Goal: Transaction & Acquisition: Purchase product/service

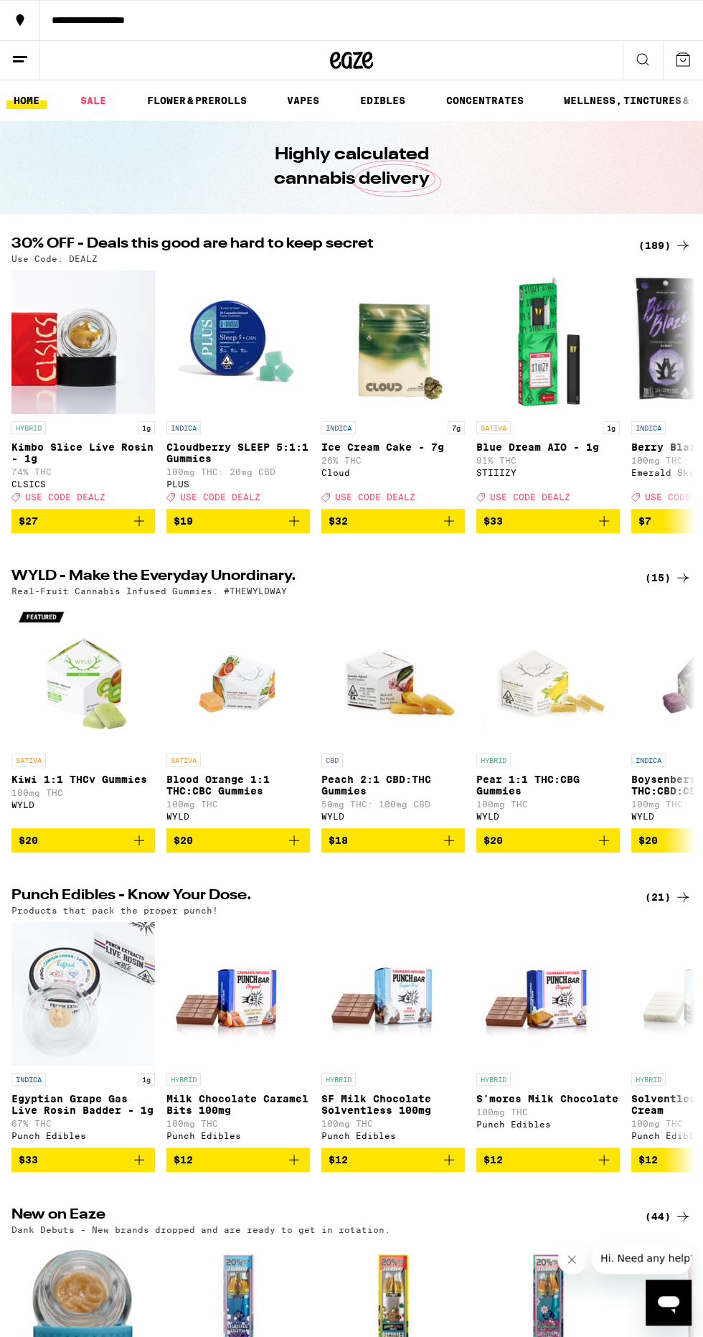
click at [290, 95] on link "VAPES" at bounding box center [303, 100] width 47 height 17
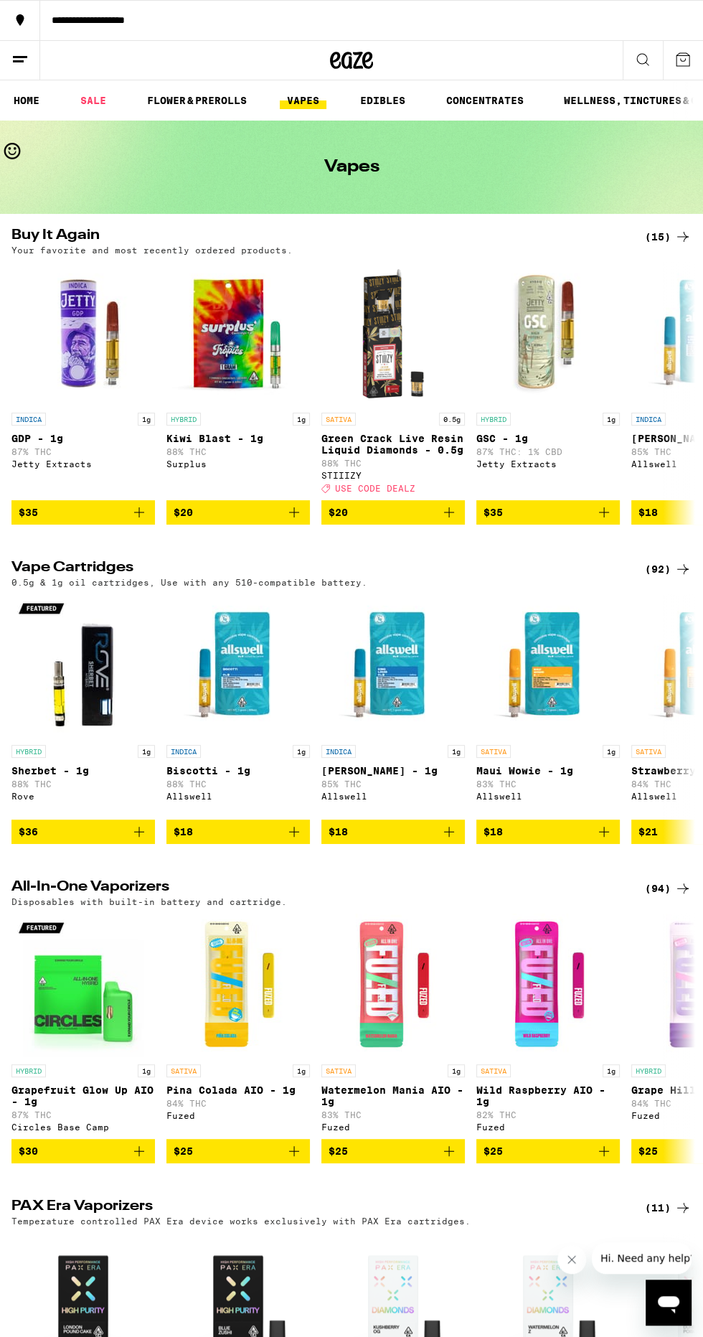
click at [59, 521] on span "$35" at bounding box center [83, 512] width 129 height 17
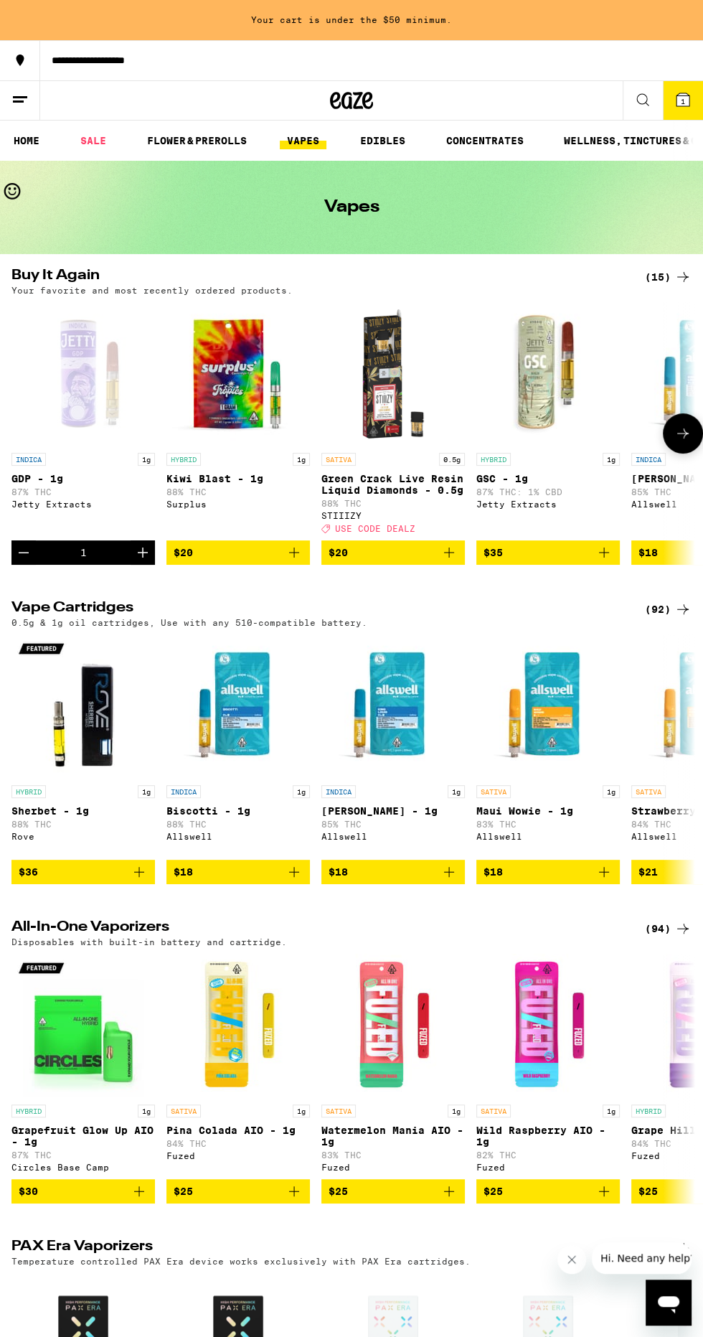
click at [533, 561] on span "$35" at bounding box center [548, 552] width 129 height 17
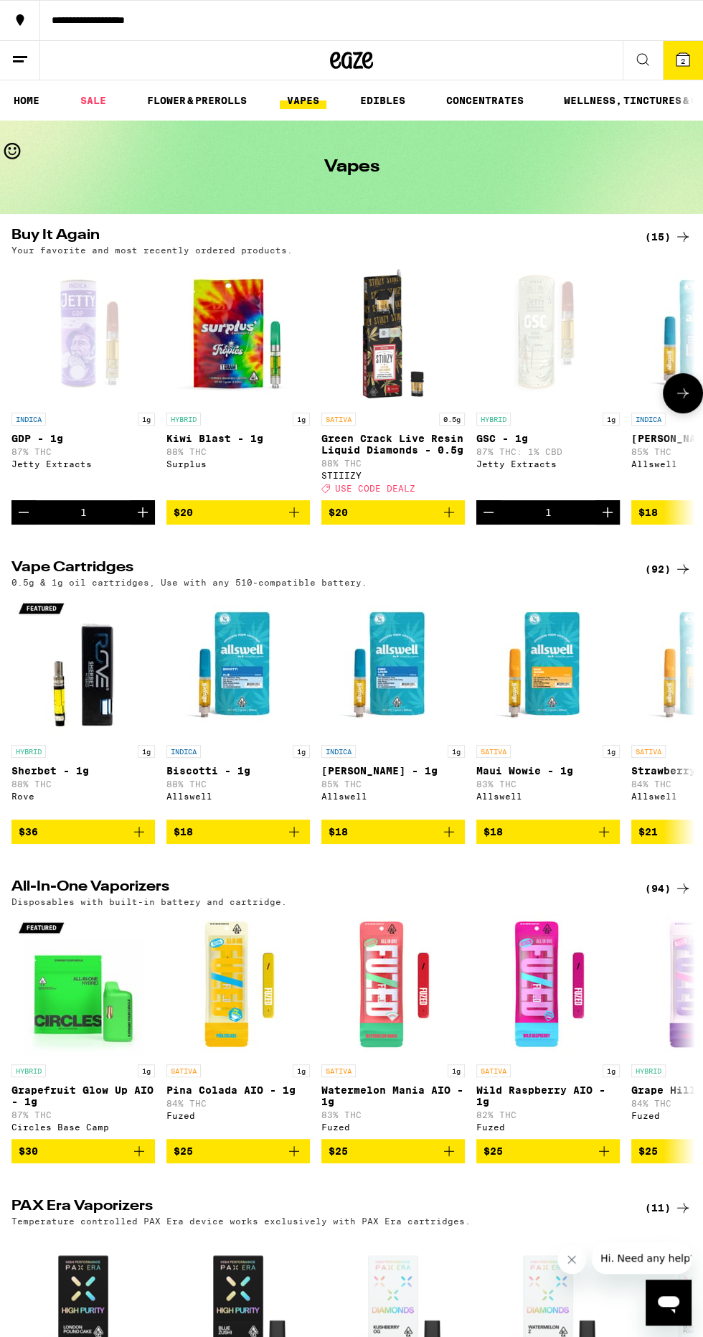
click at [682, 59] on span "2" at bounding box center [683, 61] width 4 height 9
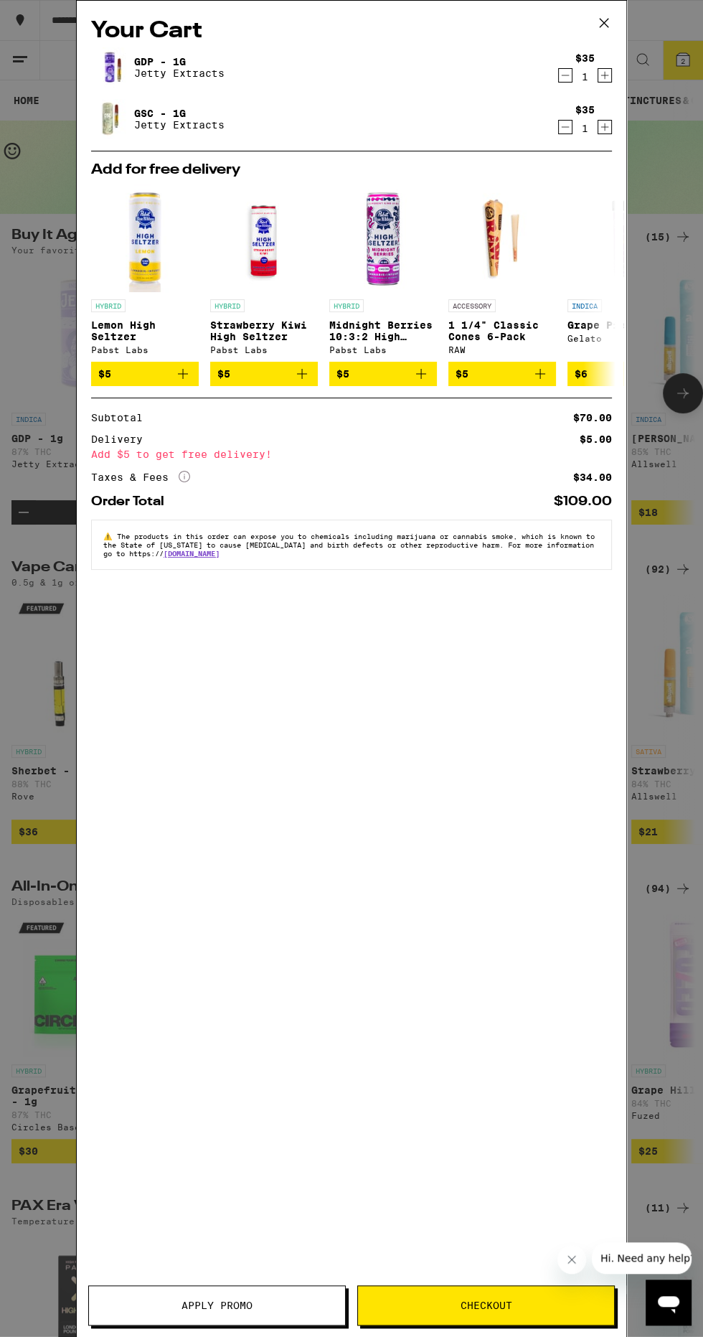
click at [27, 941] on div "Your Cart GDP - 1g Jetty Extracts $35 1 GSC - 1g Jetty Extracts $35 1 Add for f…" at bounding box center [351, 668] width 703 height 1337
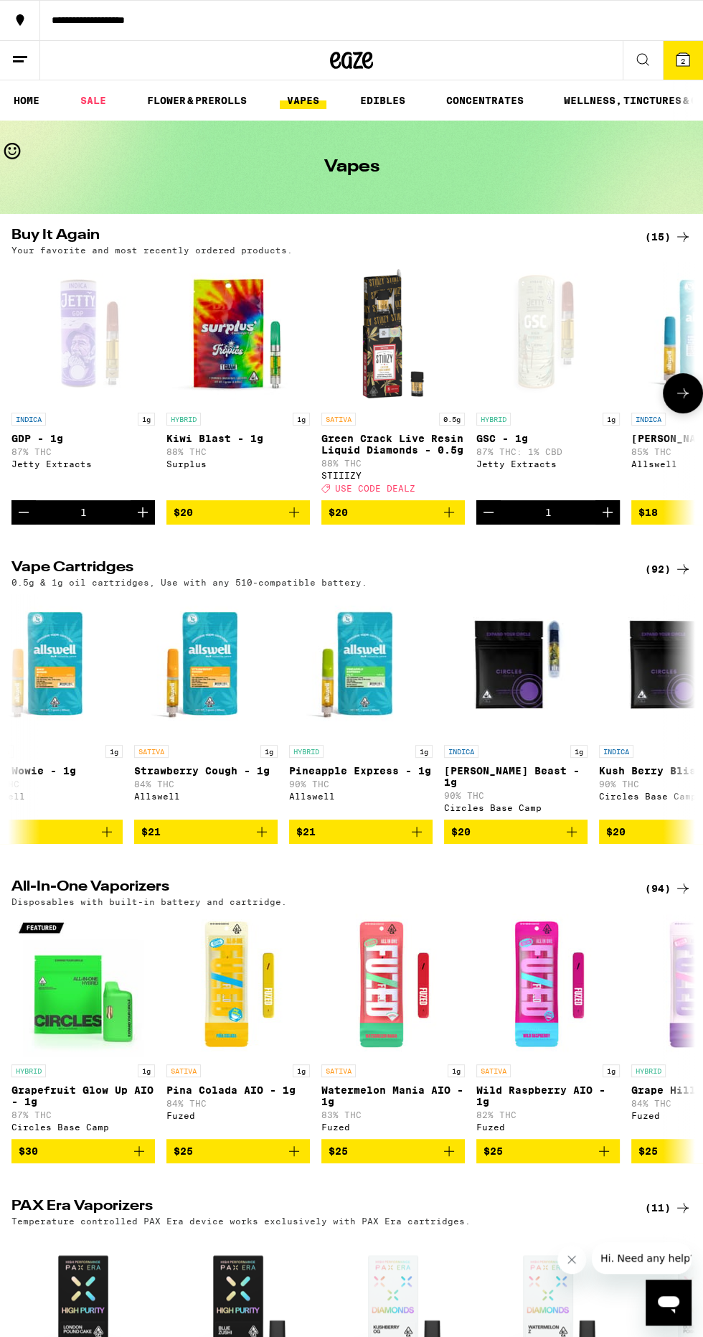
scroll to position [0, 497]
click at [380, 840] on span "$21" at bounding box center [360, 831] width 129 height 17
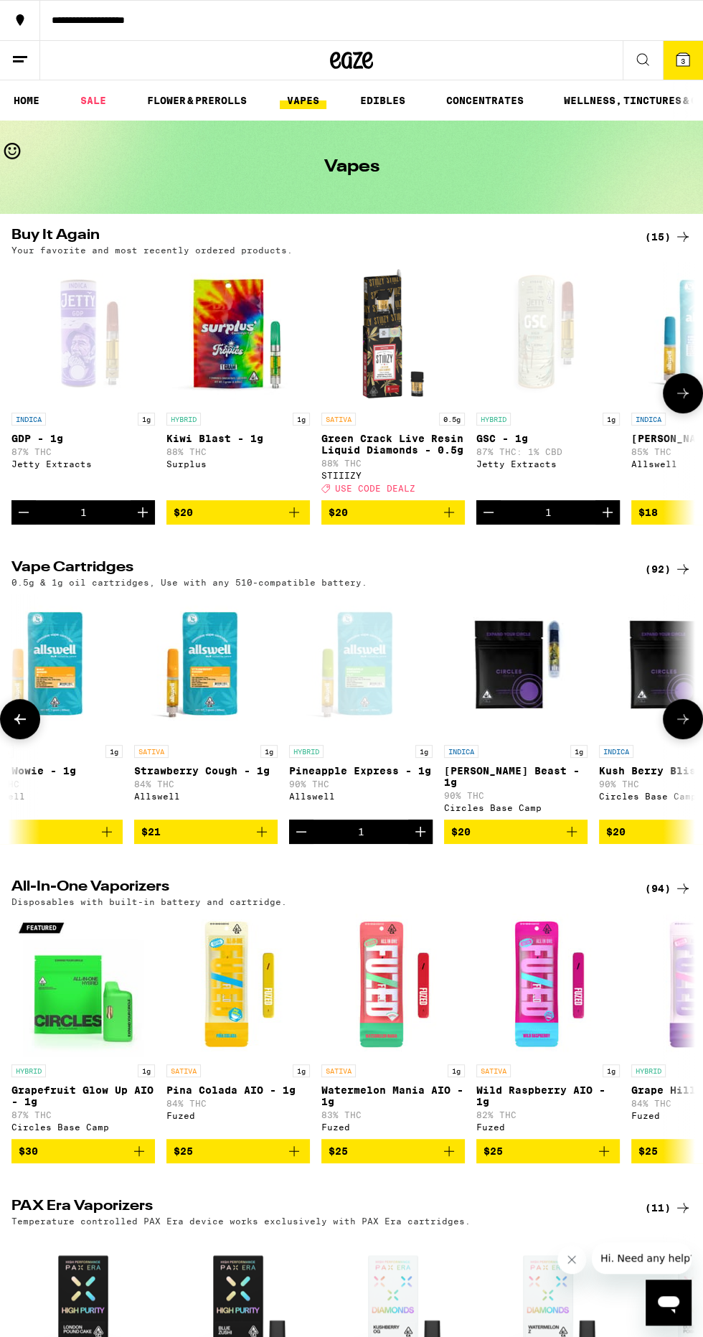
click at [690, 45] on button "3" at bounding box center [683, 60] width 40 height 39
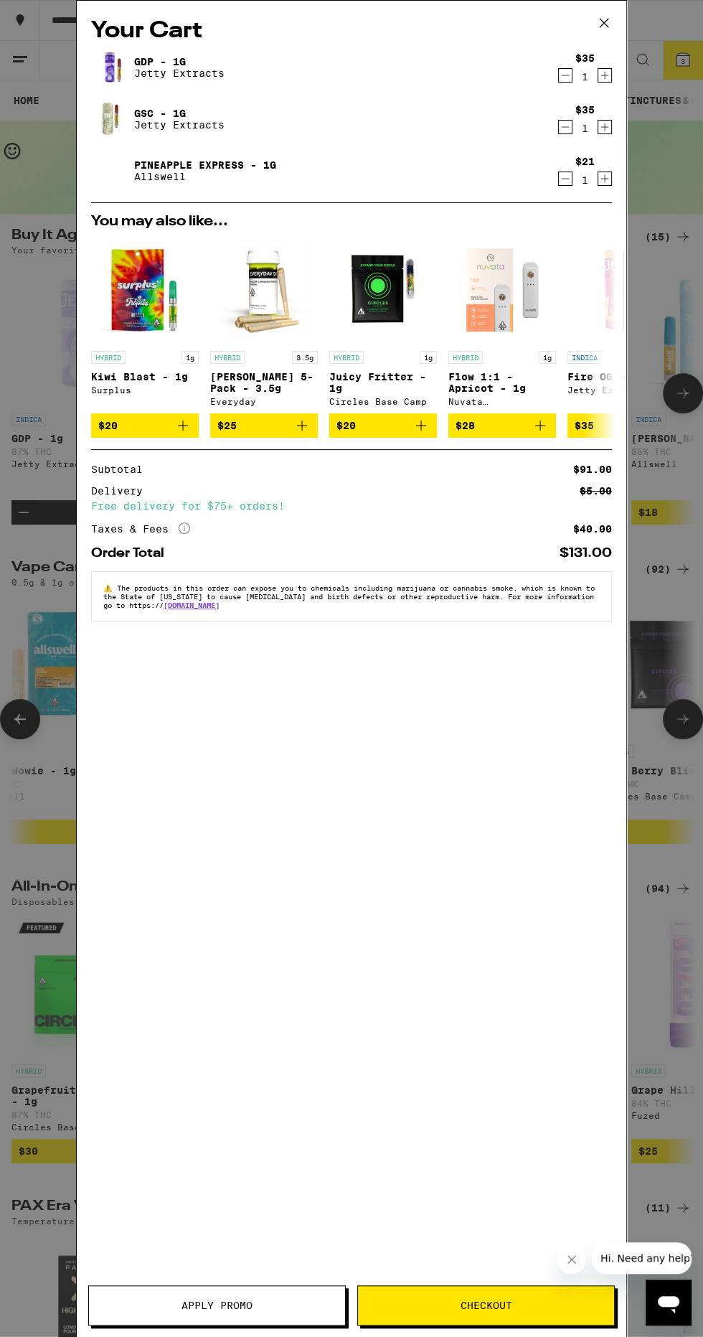
click at [563, 134] on icon "Decrement" at bounding box center [565, 126] width 13 height 17
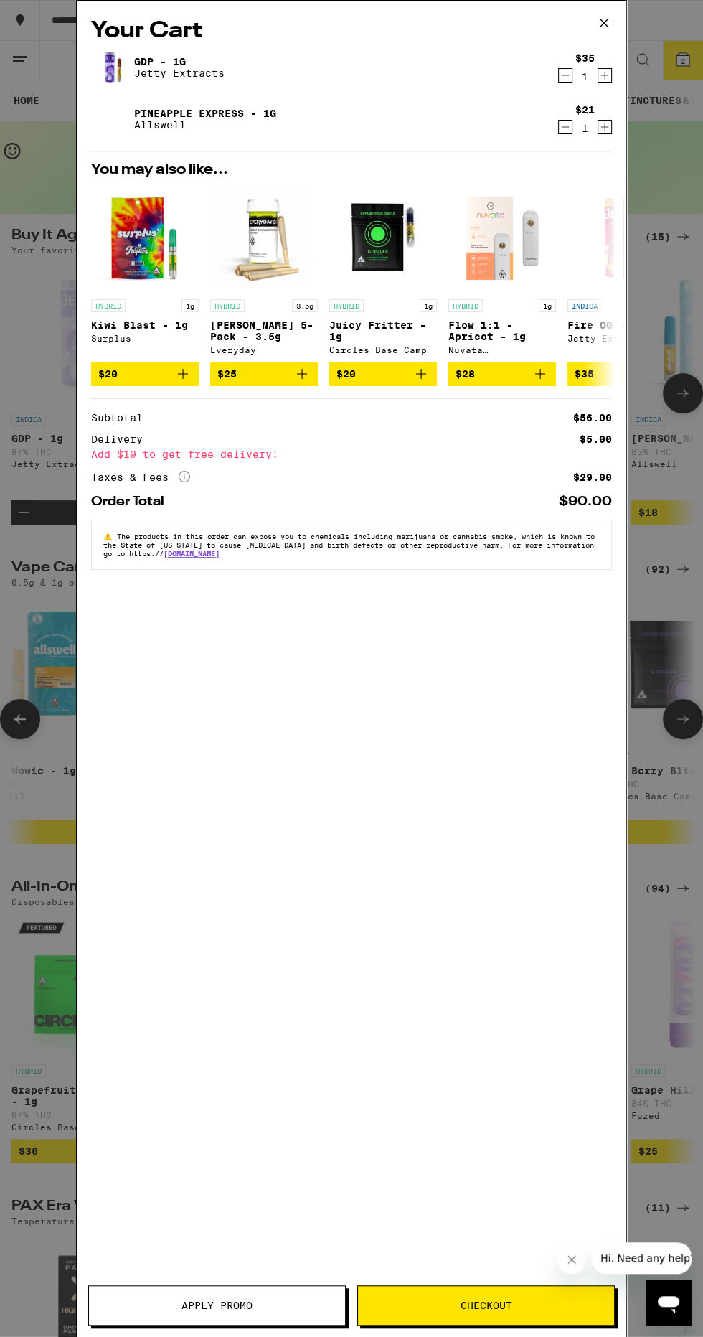
click at [461, 1305] on span "Checkout" at bounding box center [487, 1305] width 52 height 10
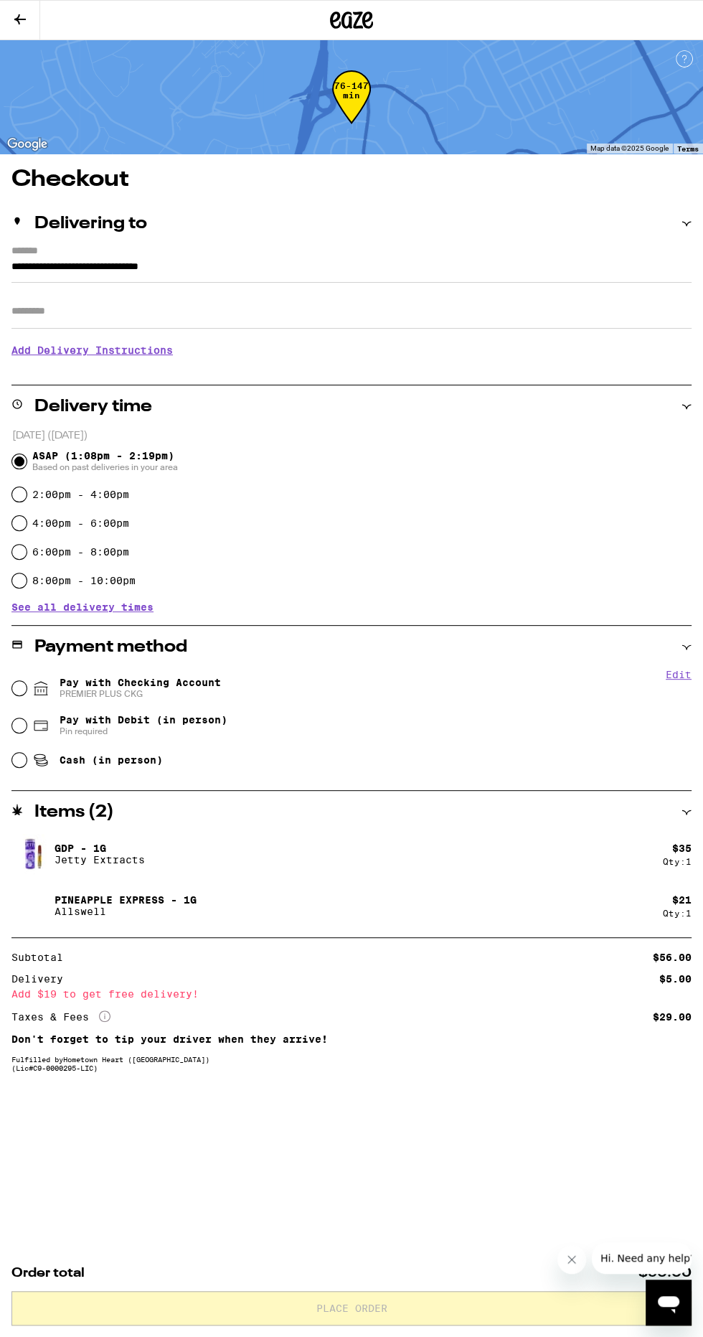
click at [140, 360] on h3 "Add Delivery Instructions" at bounding box center [351, 350] width 680 height 33
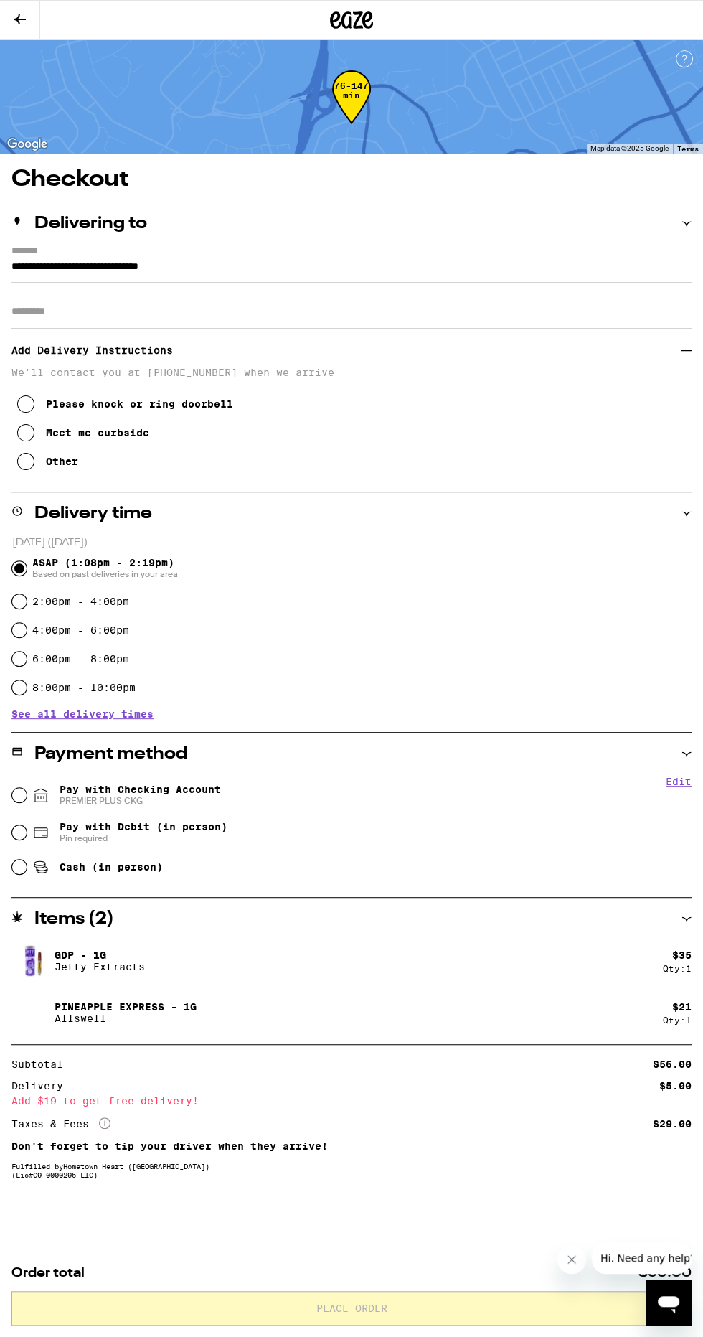
click at [138, 438] on div "Meet me curbside" at bounding box center [97, 432] width 103 height 11
click at [245, 774] on div "Payment method" at bounding box center [351, 754] width 680 height 43
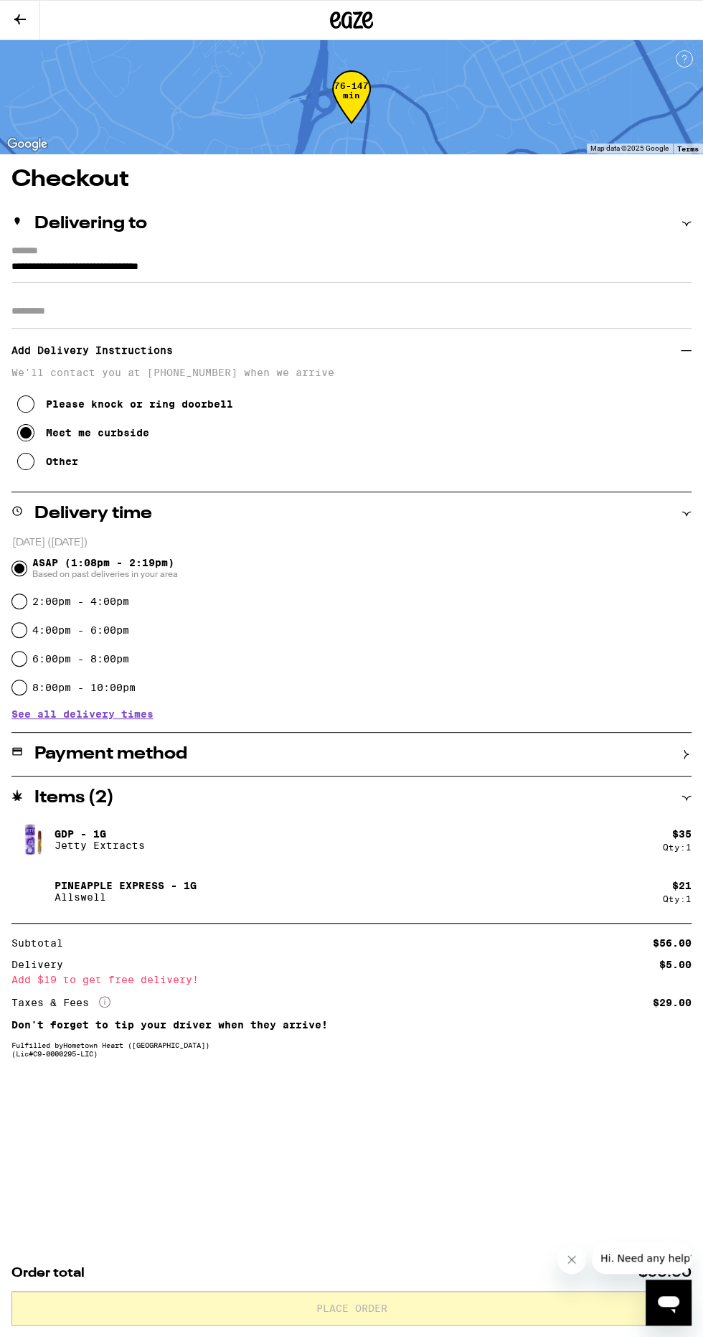
click at [248, 747] on div "Payment method" at bounding box center [351, 754] width 680 height 17
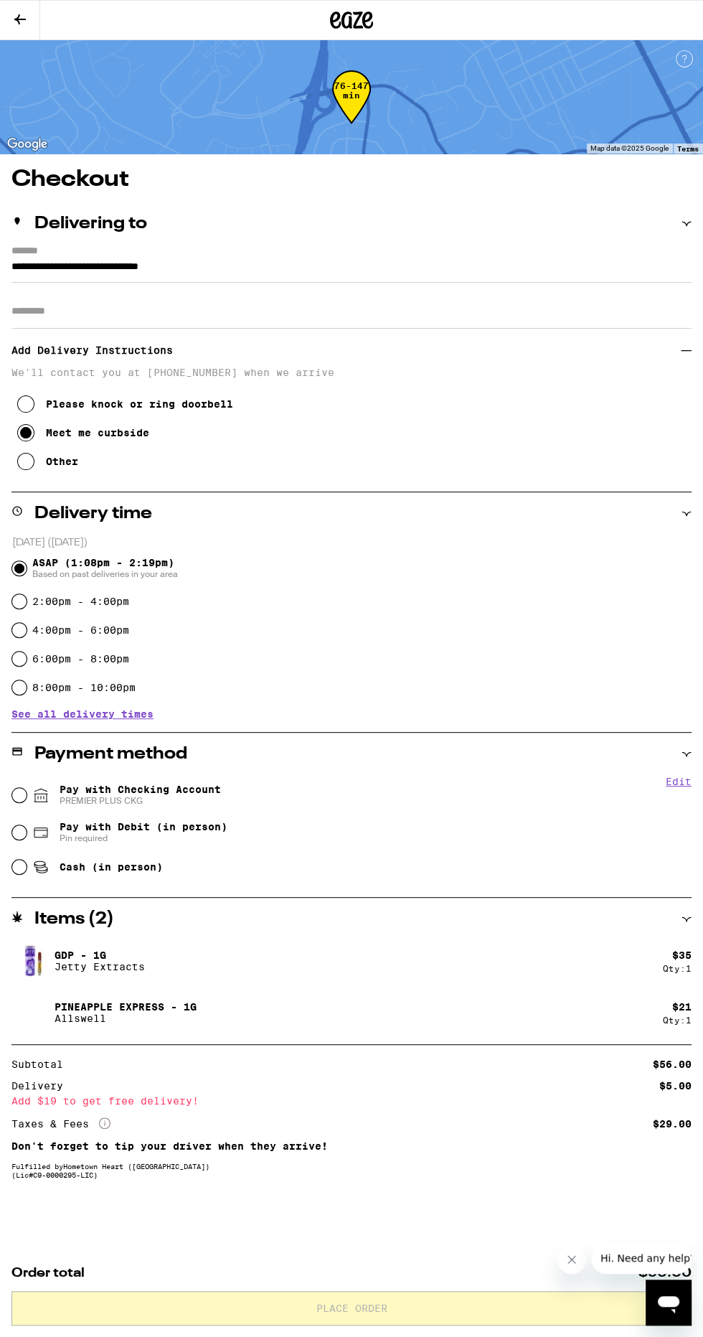
click at [221, 802] on span "PREMIER PLUS CKG" at bounding box center [140, 800] width 161 height 11
click at [27, 802] on input "Pay with Checking Account PREMIER PLUS CKG" at bounding box center [19, 795] width 14 height 14
radio input "true"
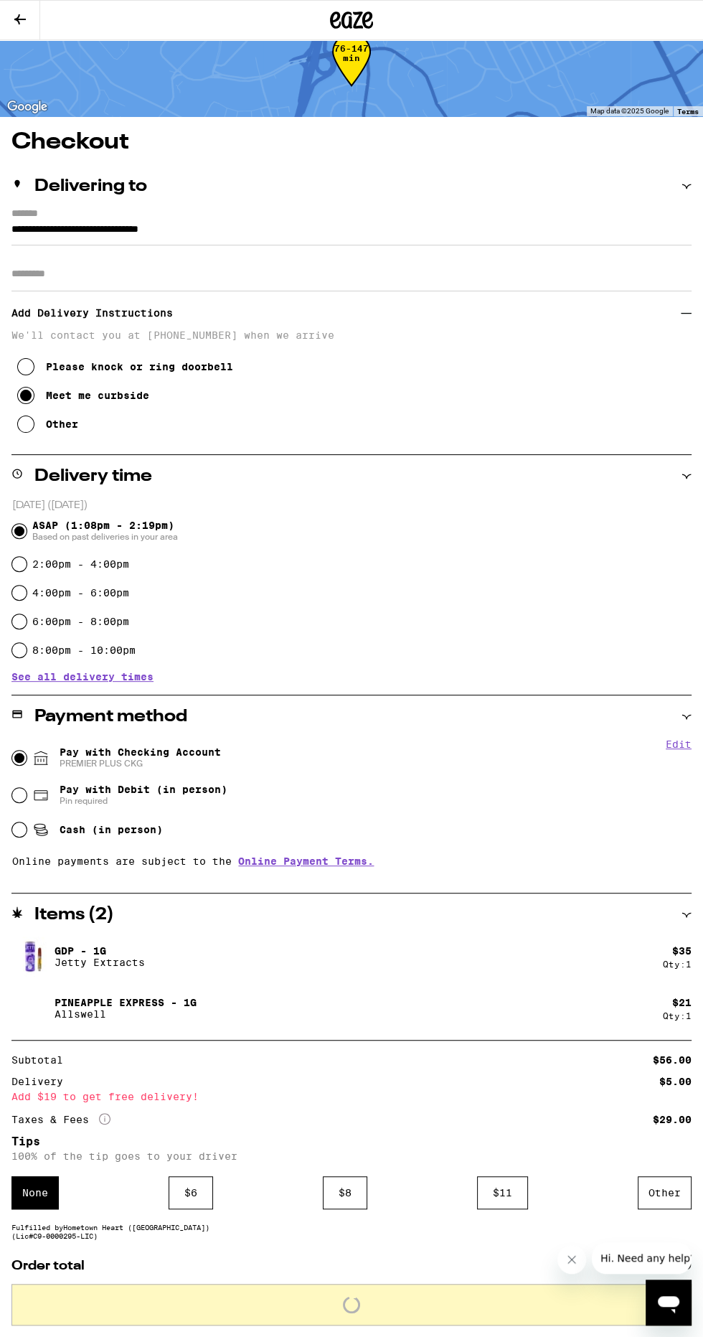
scroll to position [98, 0]
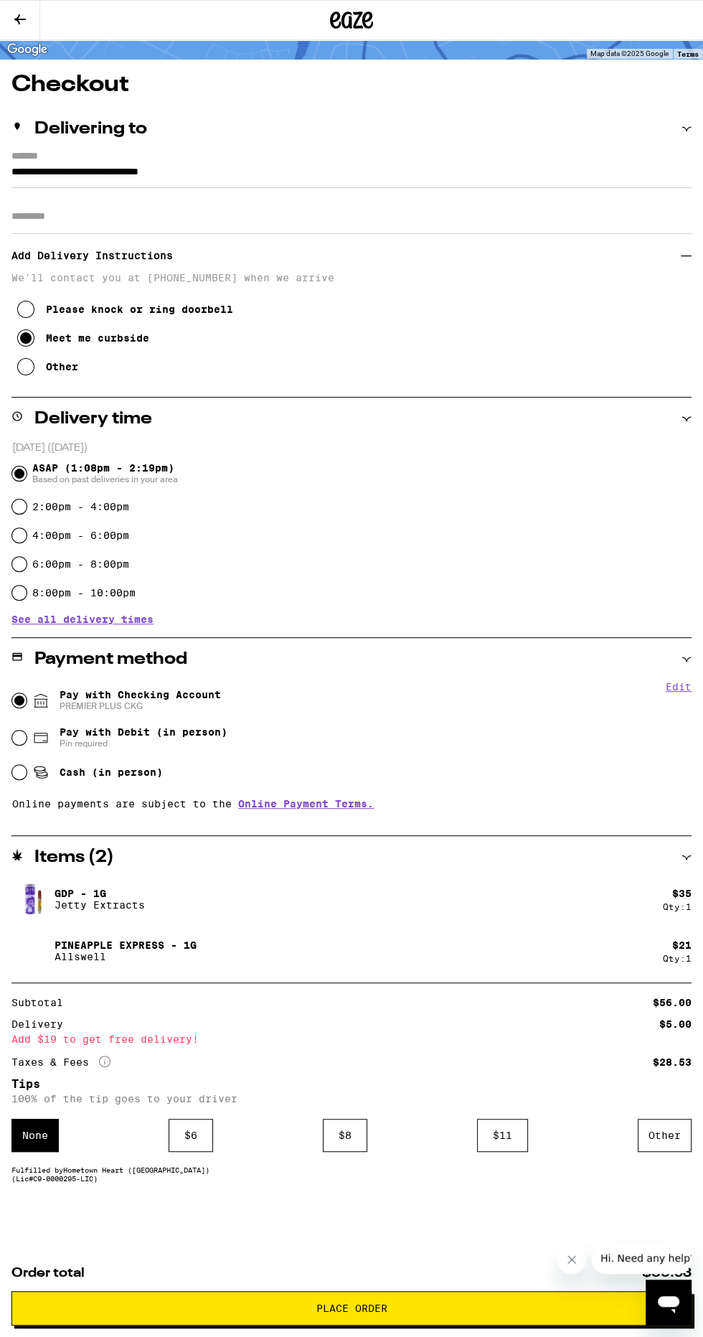
click at [201, 1145] on div "$ 6" at bounding box center [191, 1135] width 44 height 33
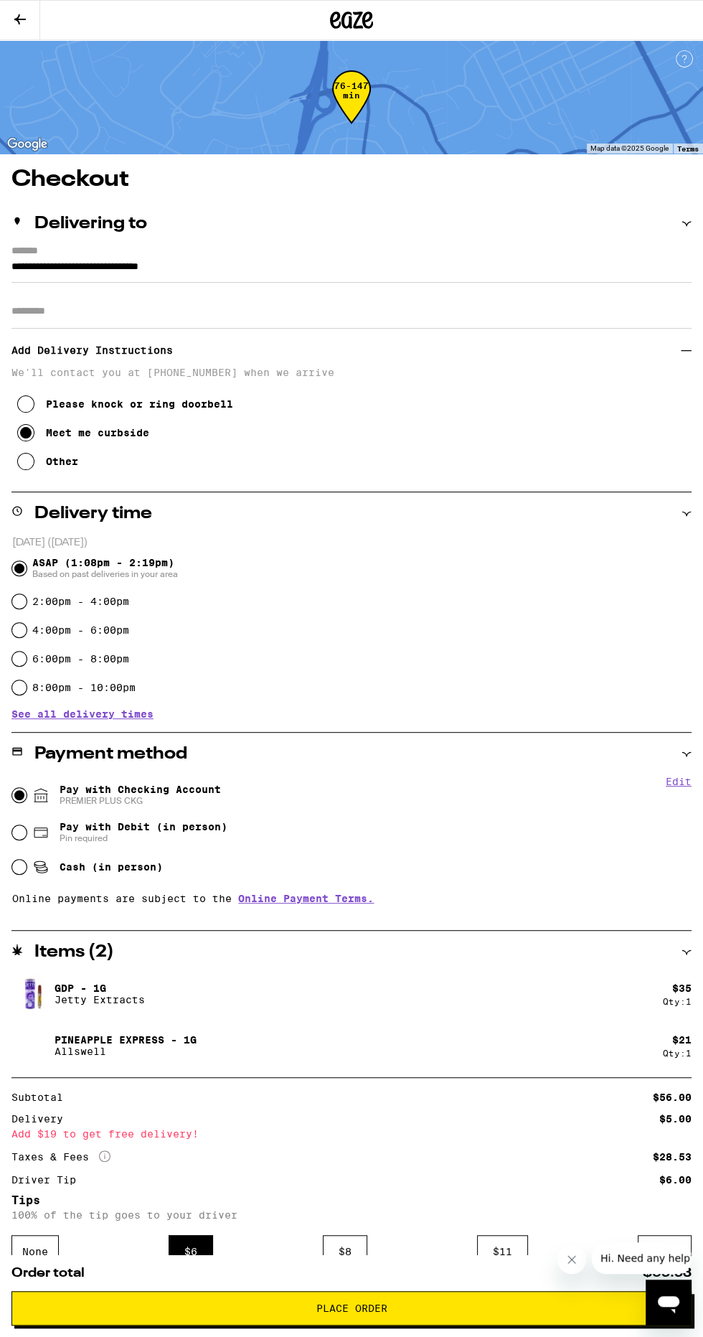
scroll to position [3, 0]
